Goal: Task Accomplishment & Management: Use online tool/utility

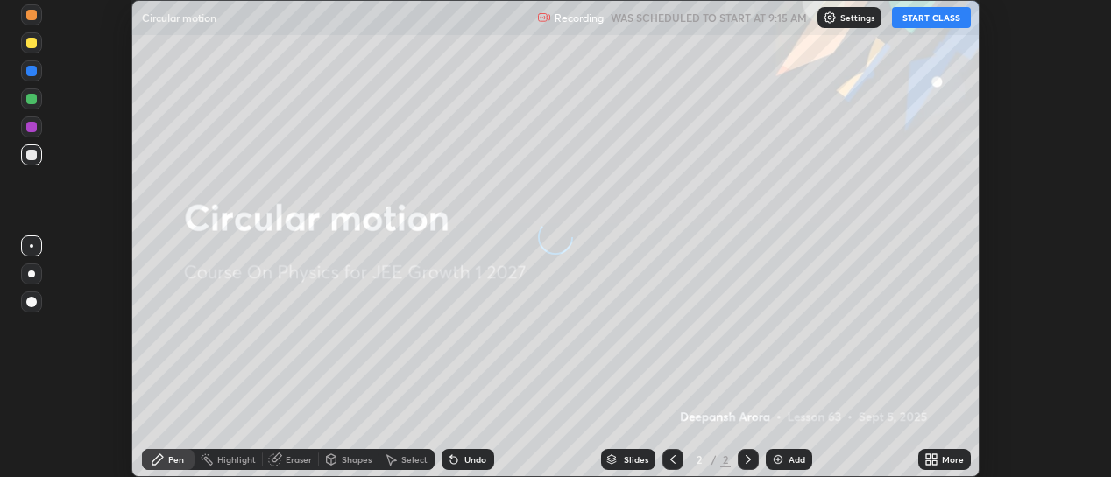
scroll to position [477, 1111]
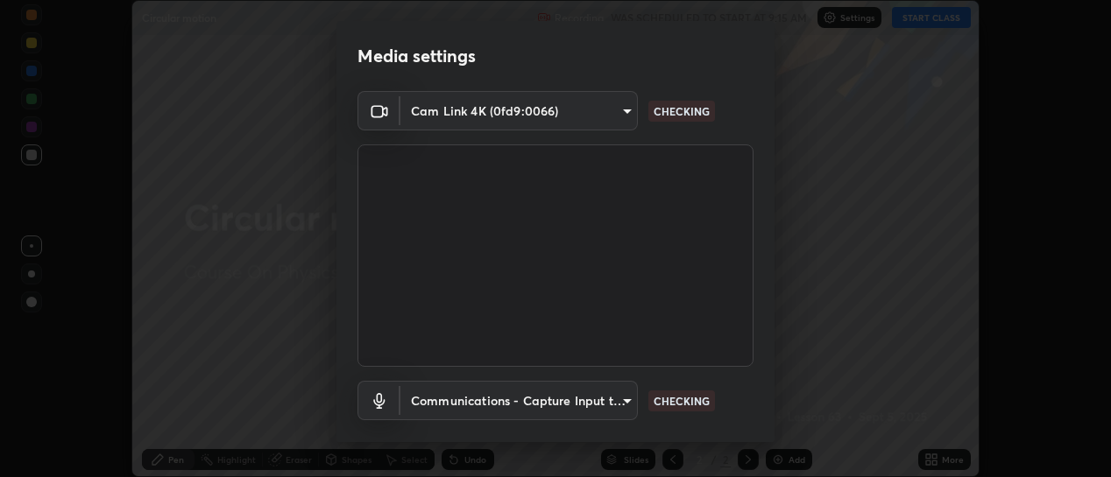
type input "d433ed813fb4edee8c11d5c728848fb9fc852375dd73a9997fb19bdb6919e816"
type input "communications"
click at [624, 109] on body "Erase all Circular motion Recording WAS SCHEDULED TO START AT 9:15 AM Settings …" at bounding box center [555, 238] width 1111 height 477
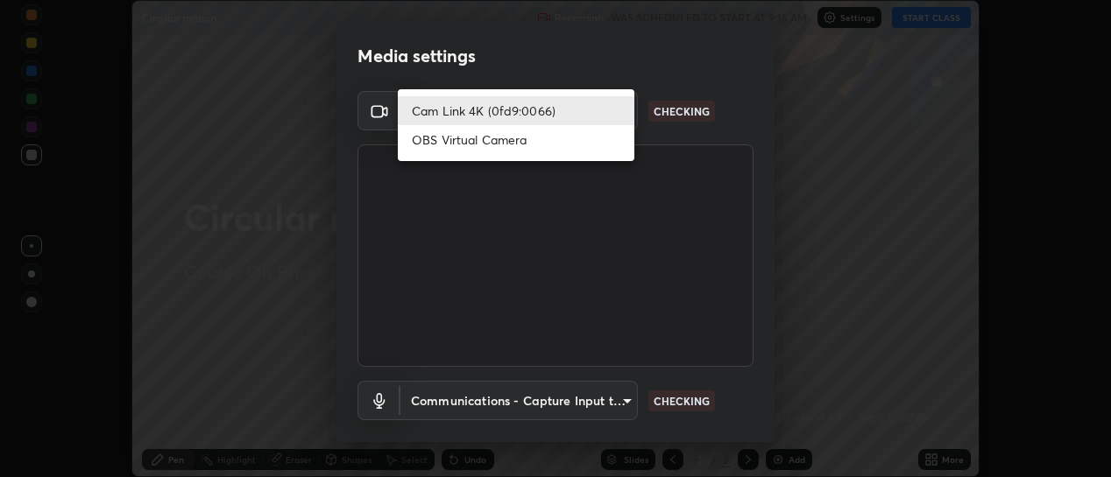
click at [602, 143] on li "OBS Virtual Camera" at bounding box center [516, 139] width 237 height 29
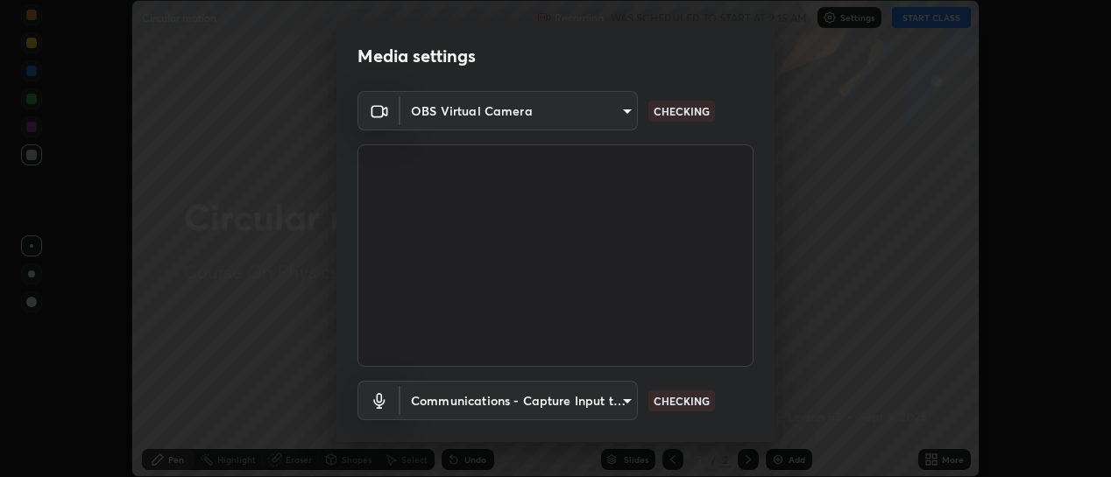
type input "b5ed76bf6ffec8510c1d67ae41352f00f6afc36978bae23b45774c159f9dd4cf"
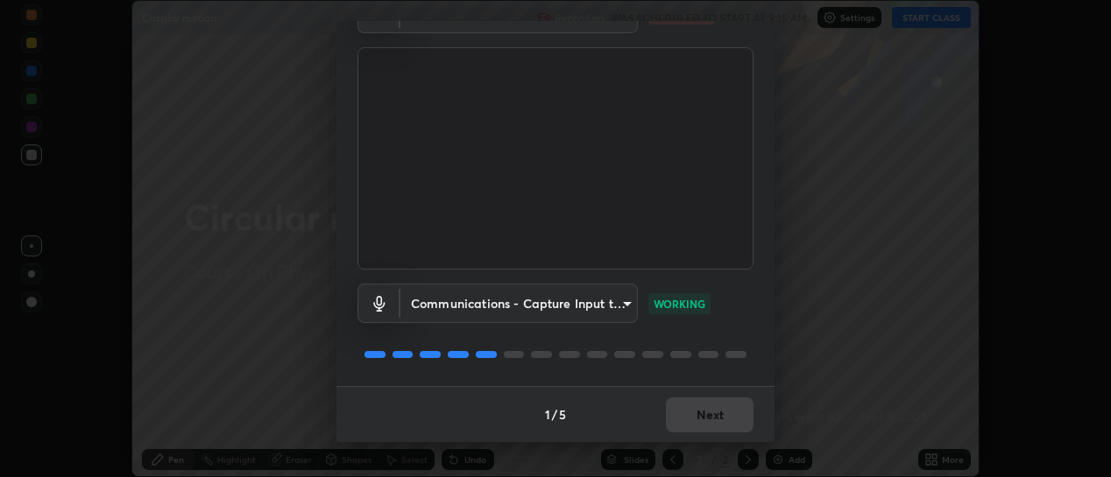
click at [721, 418] on div "1 / 5 Next" at bounding box center [555, 414] width 438 height 56
click at [725, 421] on div "1 / 5 Next" at bounding box center [555, 414] width 438 height 56
click at [731, 422] on div "1 / 5 Next" at bounding box center [555, 414] width 438 height 56
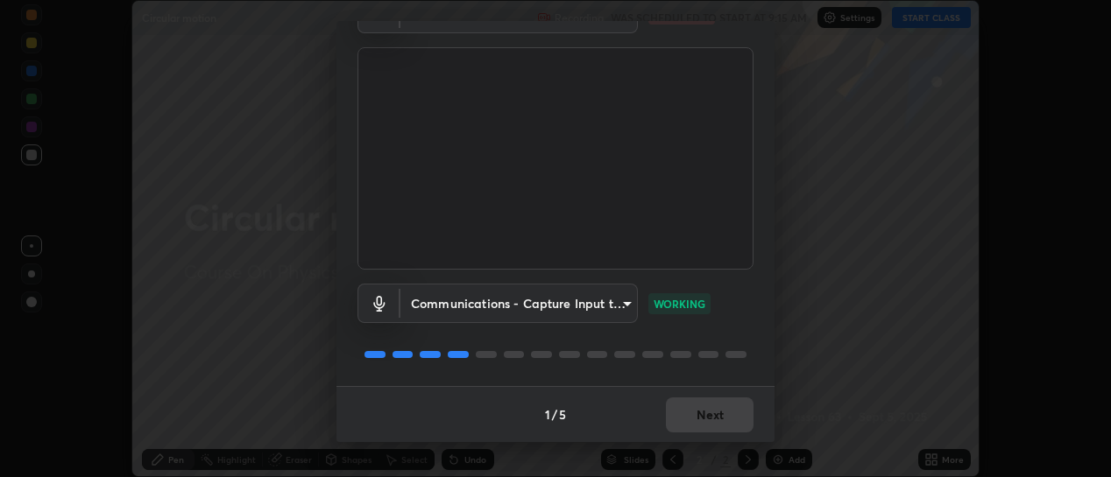
click at [731, 422] on div "1 / 5 Next" at bounding box center [555, 414] width 438 height 56
click at [733, 421] on div "1 / 5 Next" at bounding box center [555, 414] width 438 height 56
click at [732, 426] on div "1 / 5 Next" at bounding box center [555, 414] width 438 height 56
click at [709, 426] on button "Next" at bounding box center [710, 415] width 88 height 35
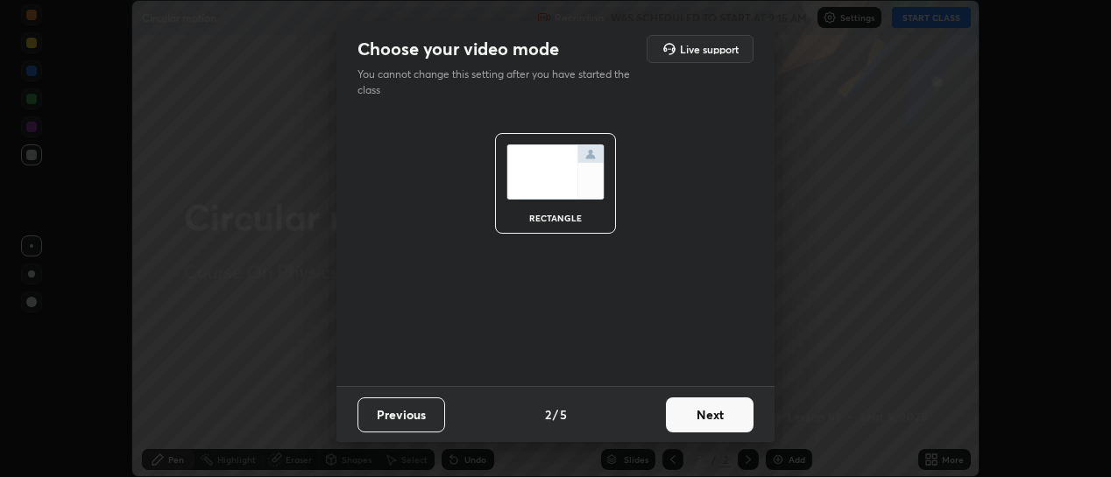
scroll to position [0, 0]
click at [712, 419] on button "Next" at bounding box center [710, 415] width 88 height 35
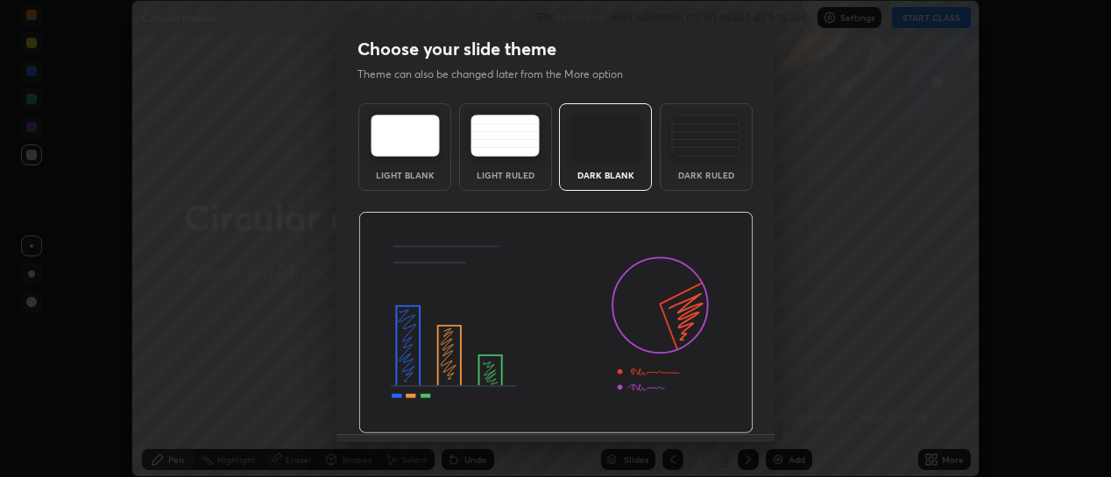
click at [716, 423] on img at bounding box center [555, 323] width 395 height 223
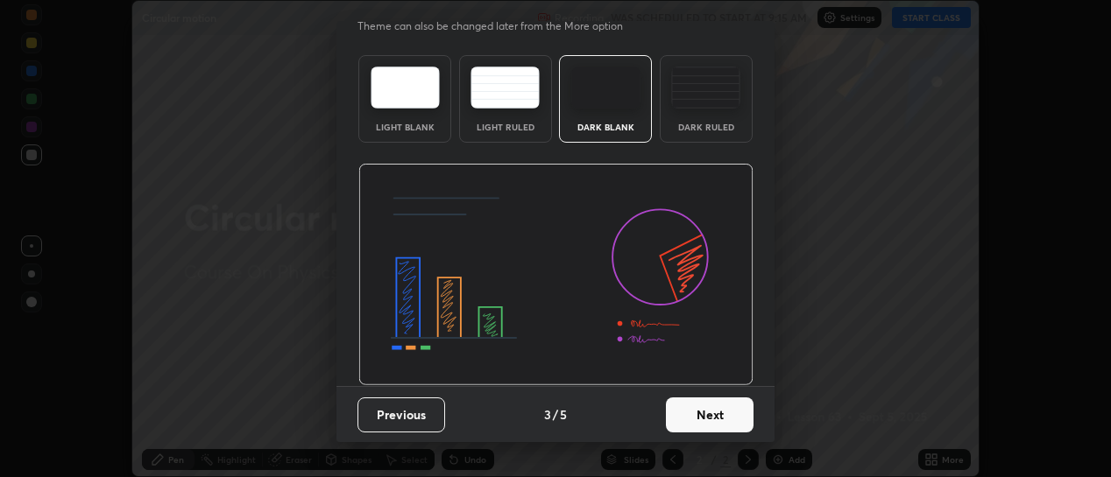
scroll to position [48, 0]
click at [719, 412] on button "Next" at bounding box center [710, 415] width 88 height 35
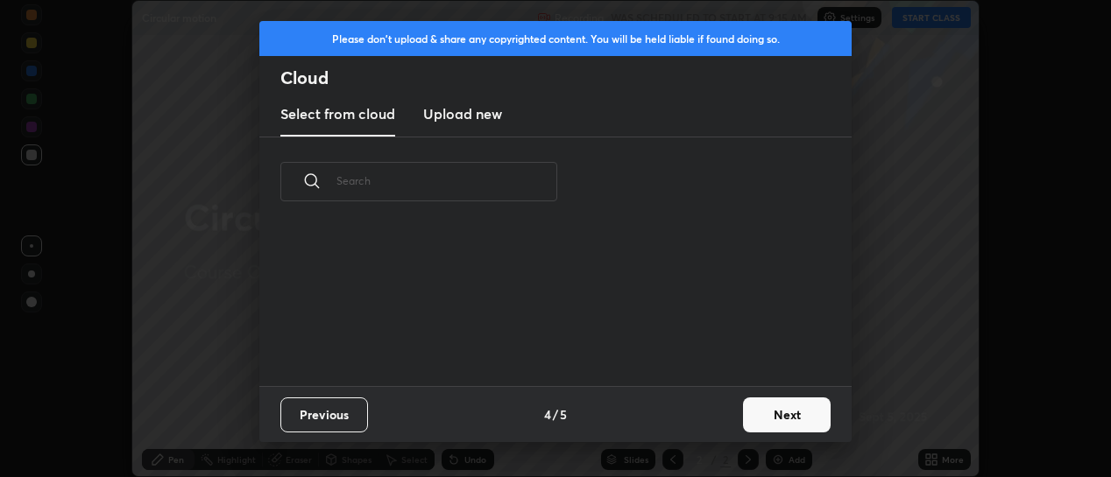
scroll to position [0, 0]
click at [773, 413] on button "Next" at bounding box center [787, 415] width 88 height 35
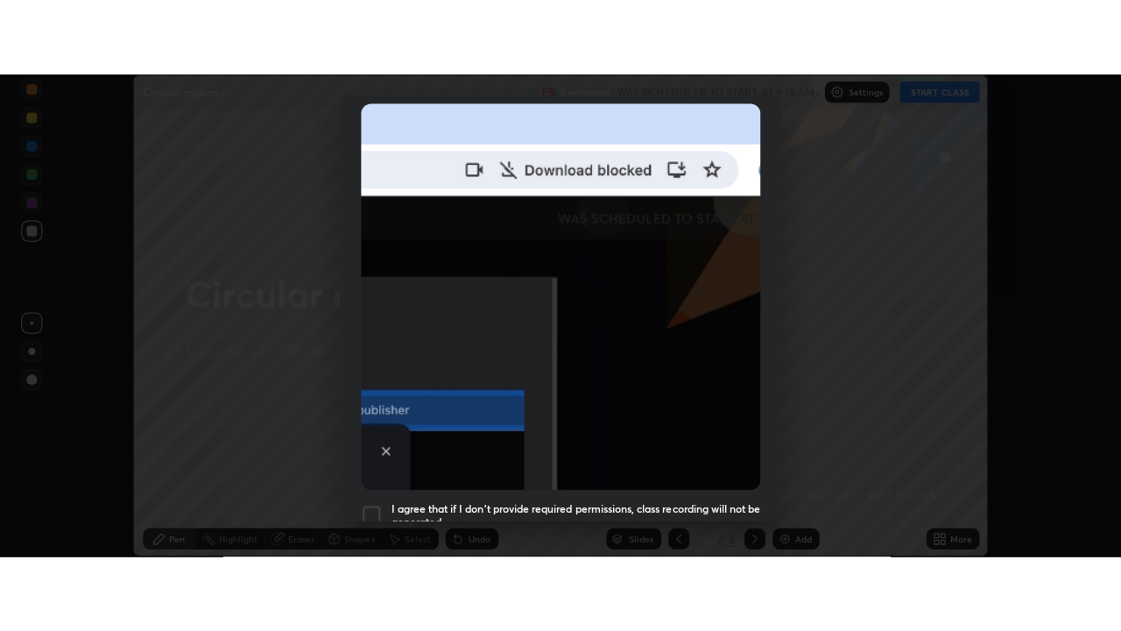
scroll to position [455, 0]
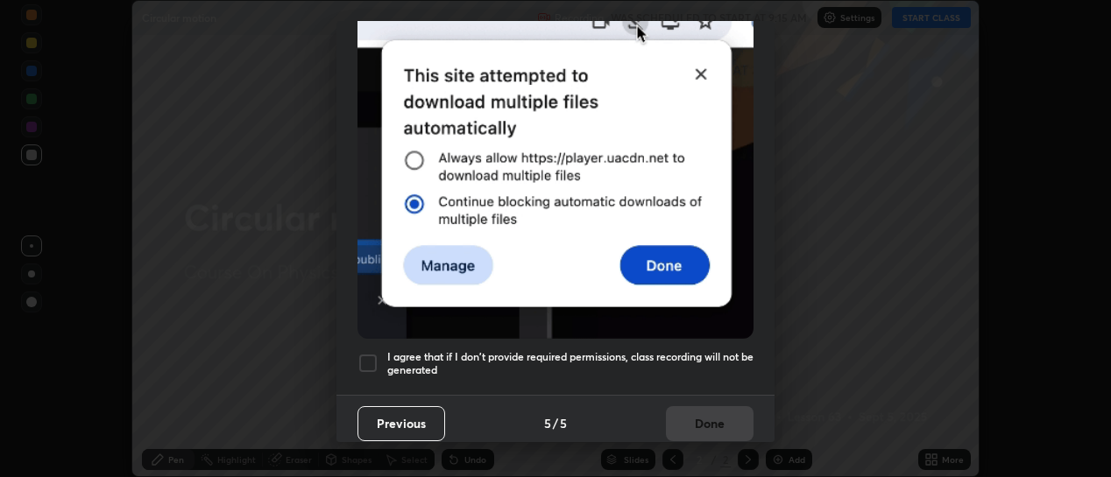
click at [369, 360] on div at bounding box center [367, 363] width 21 height 21
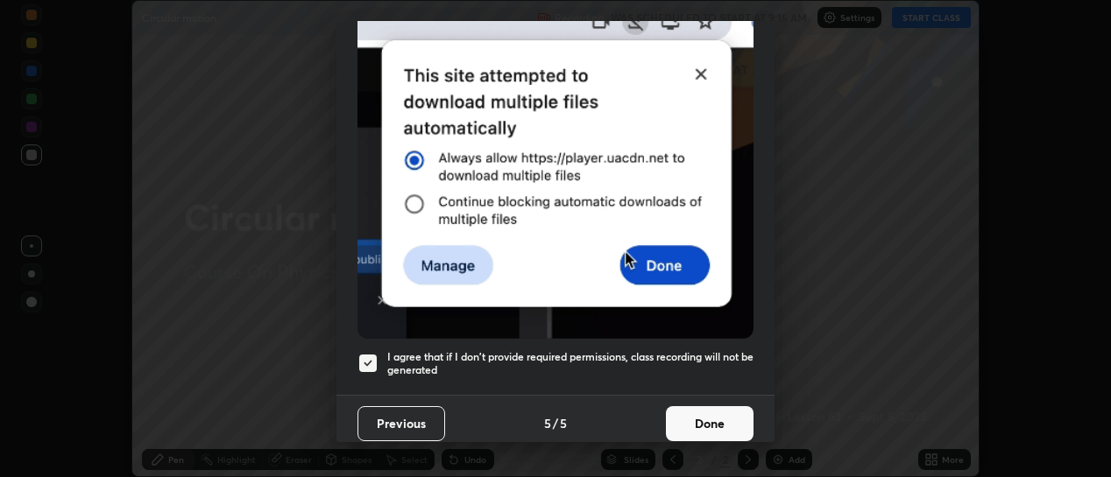
click at [709, 418] on button "Done" at bounding box center [710, 423] width 88 height 35
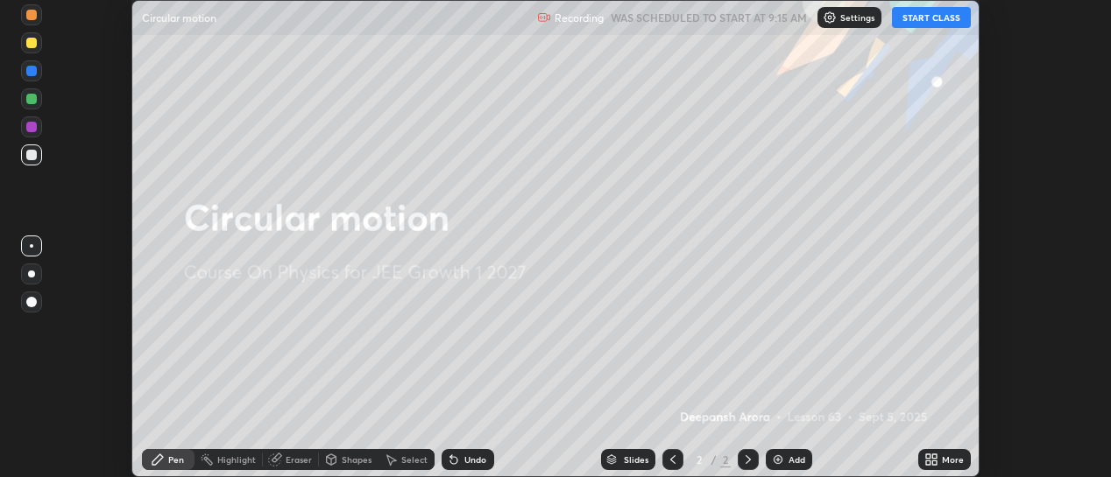
click at [951, 13] on button "START CLASS" at bounding box center [931, 17] width 79 height 21
click at [951, 459] on div "More" at bounding box center [953, 460] width 22 height 9
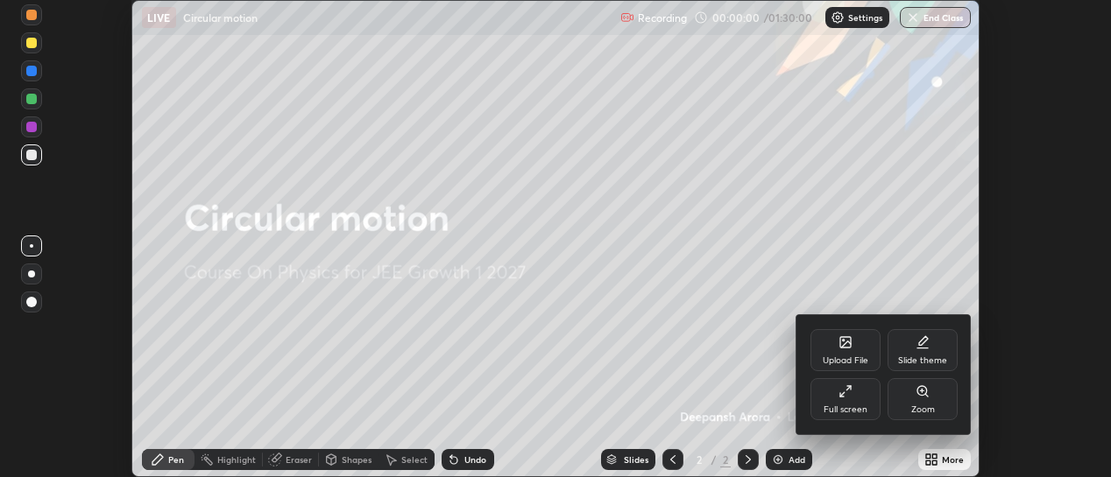
click at [872, 399] on div "Full screen" at bounding box center [845, 399] width 70 height 42
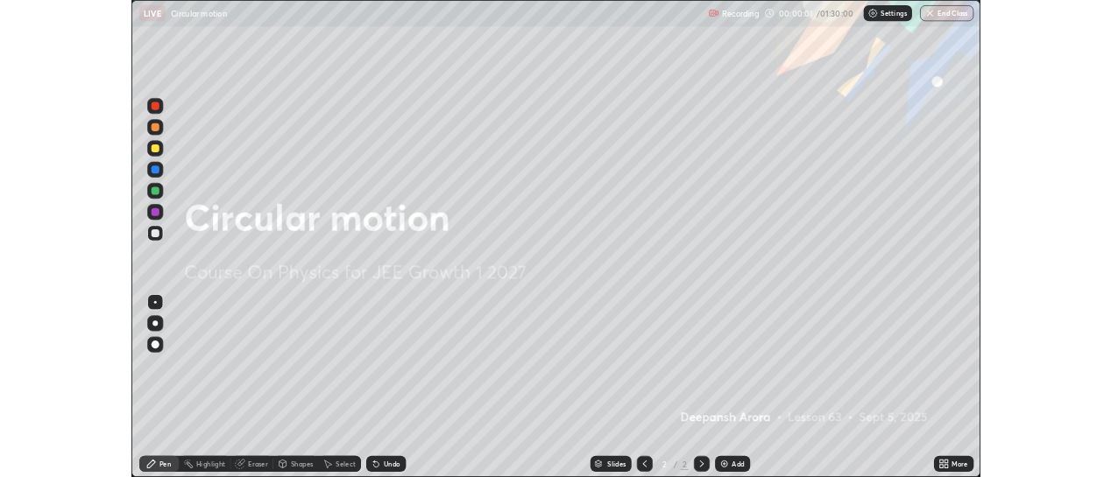
scroll to position [631, 1121]
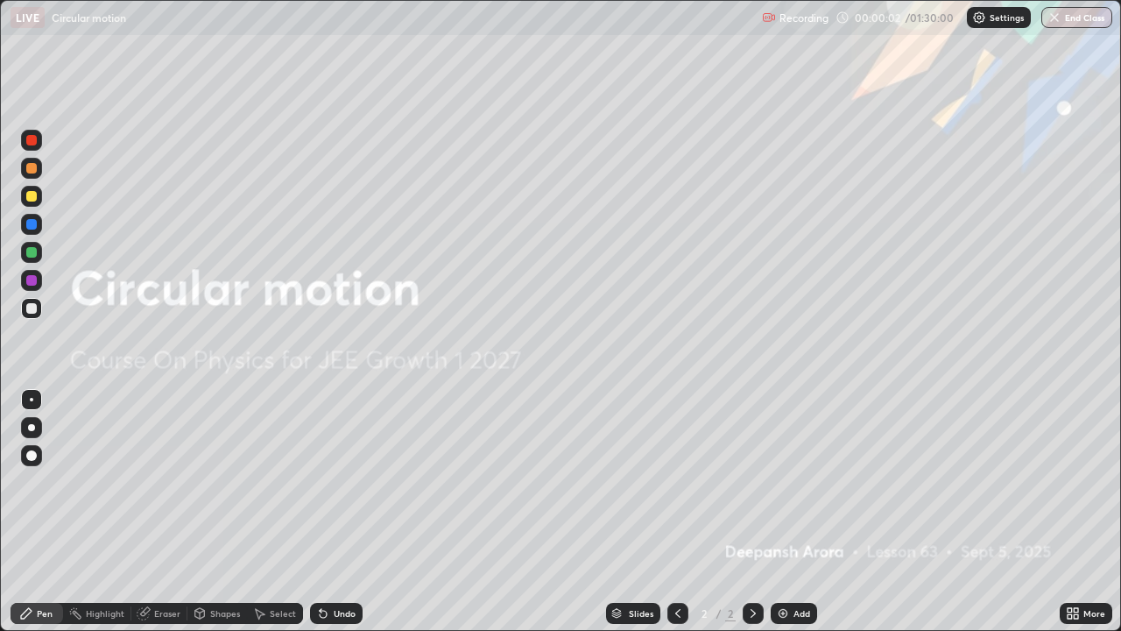
click at [40, 201] on div at bounding box center [31, 196] width 21 height 21
click at [811, 477] on div "Add" at bounding box center [794, 613] width 46 height 21
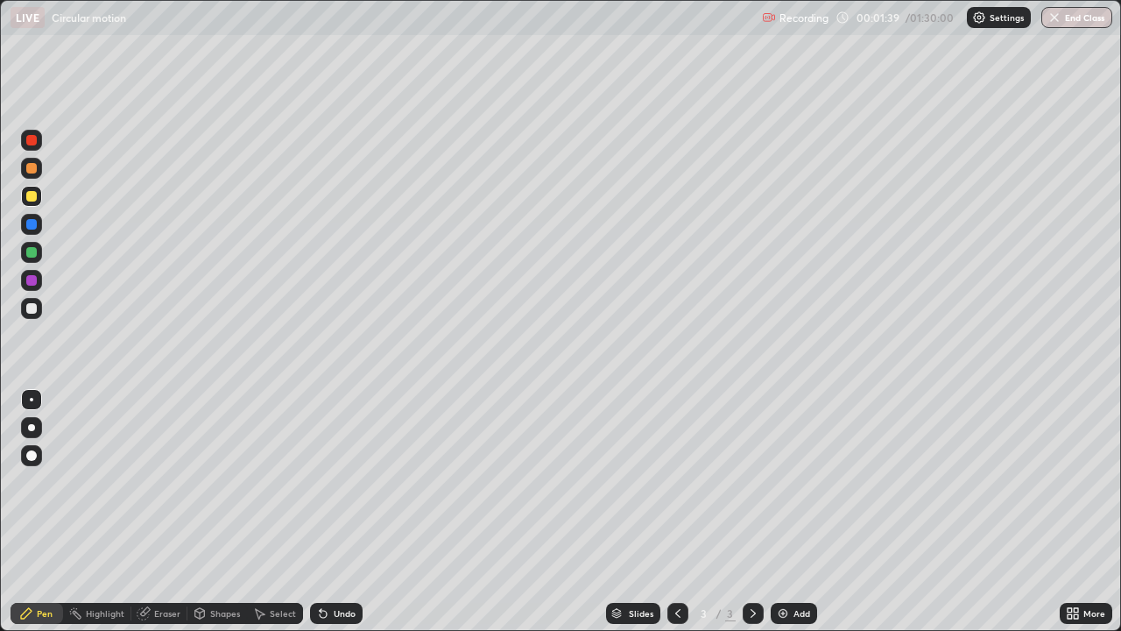
click at [35, 192] on div at bounding box center [31, 196] width 11 height 11
click at [36, 244] on div at bounding box center [31, 252] width 21 height 21
click at [32, 196] on div at bounding box center [31, 196] width 11 height 11
click at [39, 310] on div at bounding box center [31, 308] width 21 height 21
click at [809, 477] on div "Add" at bounding box center [794, 613] width 46 height 21
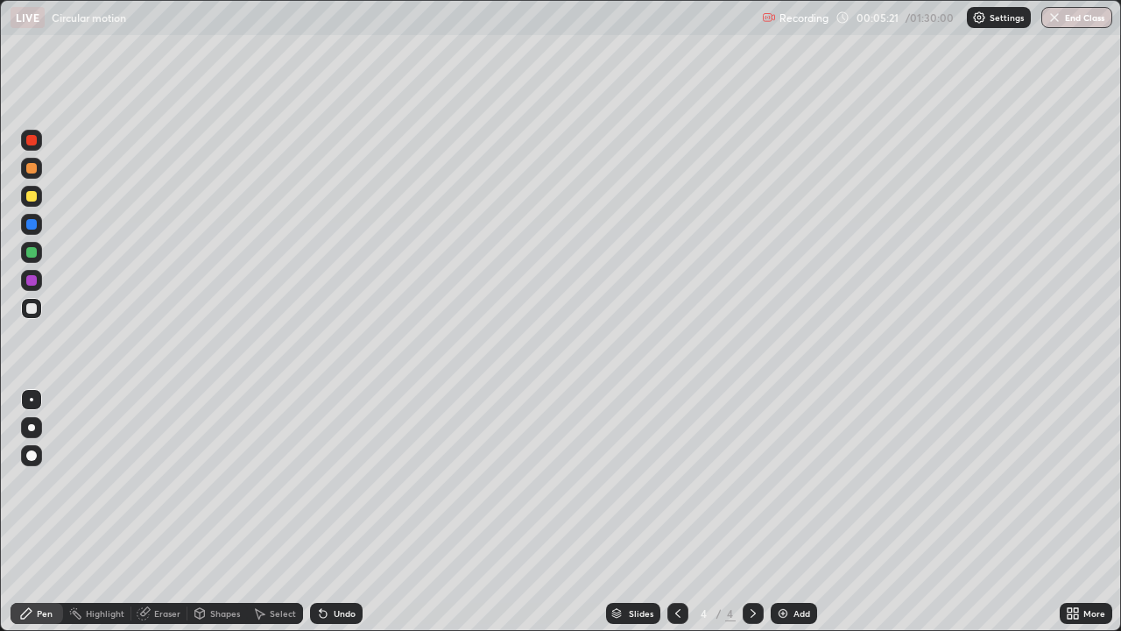
click at [336, 477] on div "Undo" at bounding box center [345, 613] width 22 height 9
click at [335, 477] on div "Undo" at bounding box center [336, 613] width 53 height 21
click at [338, 477] on div "Undo" at bounding box center [336, 613] width 53 height 21
click at [40, 201] on div at bounding box center [31, 196] width 21 height 21
click at [677, 477] on icon at bounding box center [678, 613] width 14 height 14
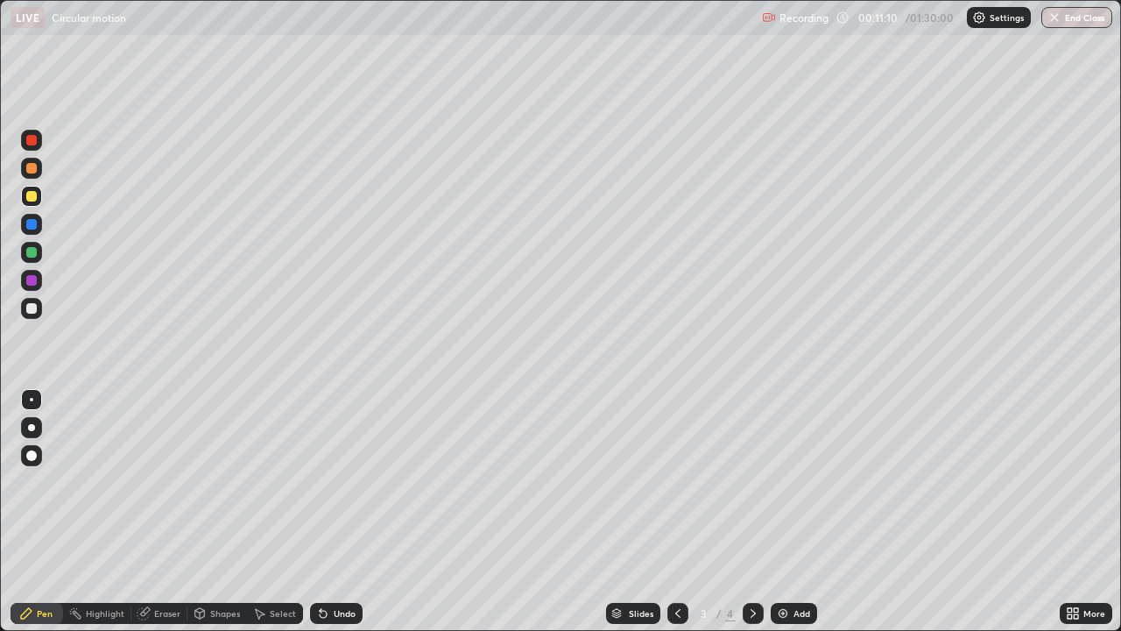
click at [756, 477] on icon at bounding box center [753, 613] width 14 height 14
click at [675, 477] on div at bounding box center [678, 613] width 21 height 35
click at [757, 477] on icon at bounding box center [753, 613] width 14 height 14
click at [1089, 14] on button "End Class" at bounding box center [1077, 17] width 71 height 21
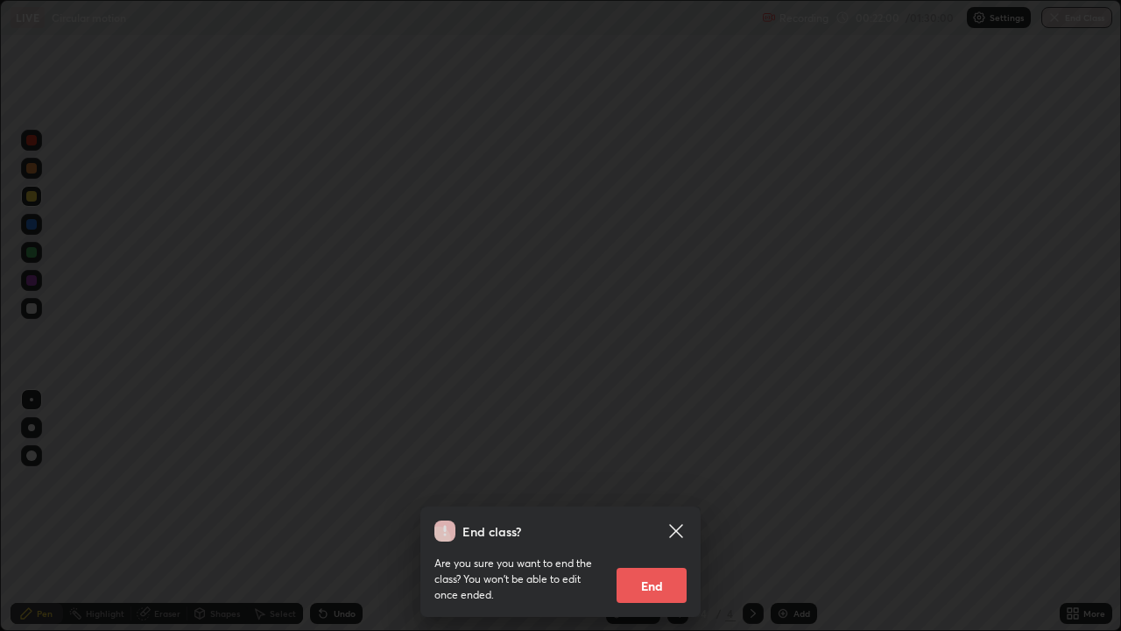
click at [680, 477] on icon at bounding box center [675, 530] width 13 height 13
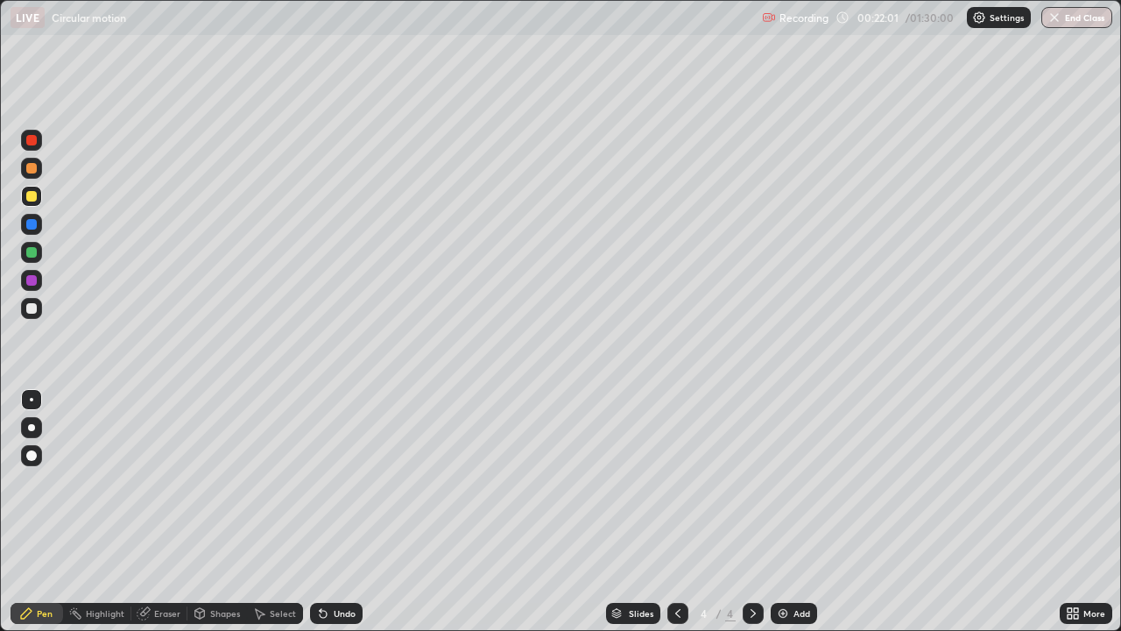
click at [1089, 477] on div "More" at bounding box center [1086, 613] width 53 height 21
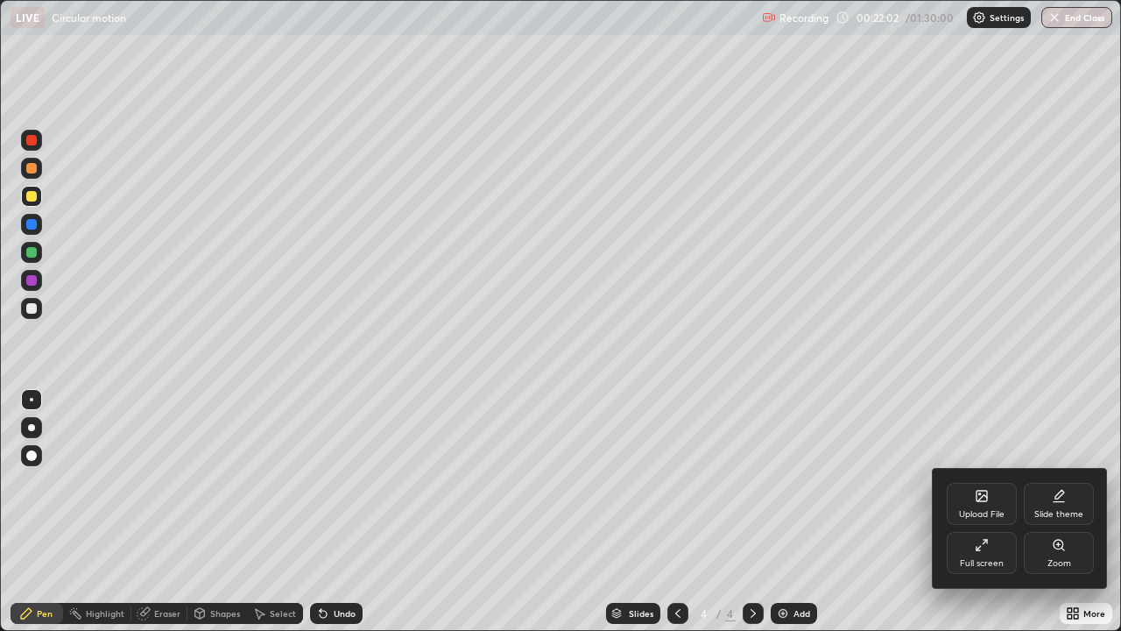
click at [989, 477] on div "Full screen" at bounding box center [982, 563] width 44 height 9
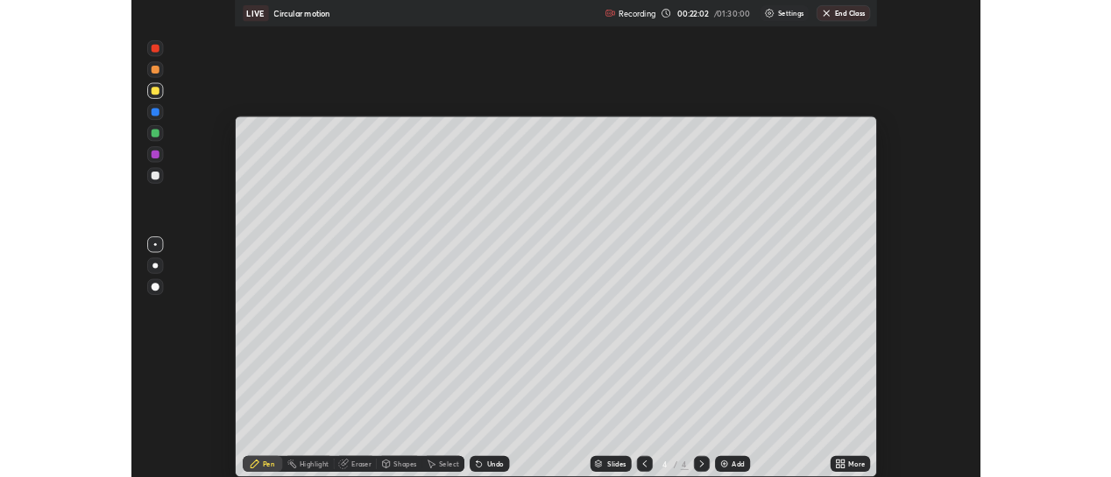
scroll to position [87130, 86496]
